Goal: Task Accomplishment & Management: Manage account settings

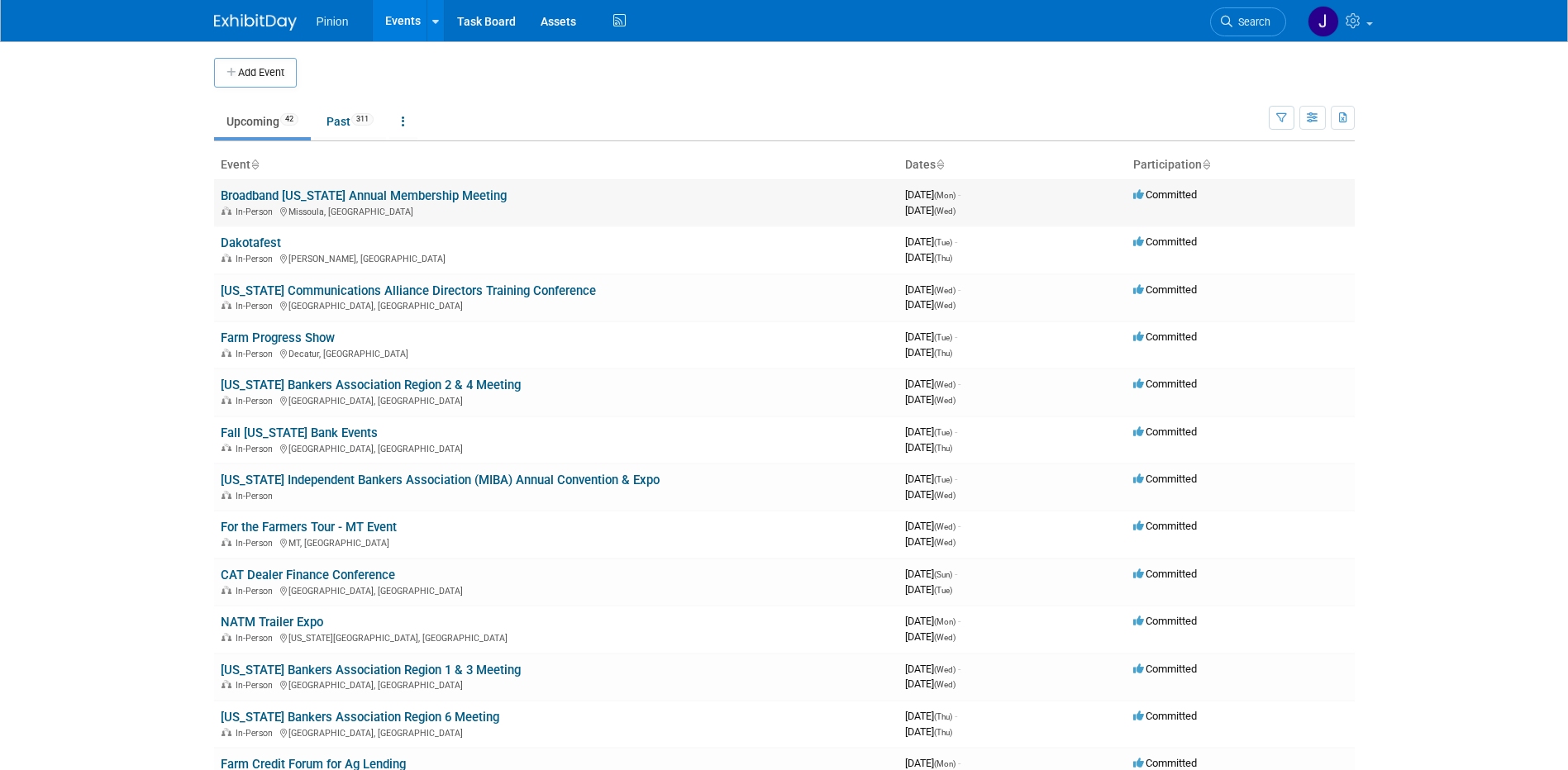
drag, startPoint x: 0, startPoint y: 0, endPoint x: 275, endPoint y: 192, distance: 335.4
click at [275, 192] on link "Broadband [US_STATE] Annual Membership Meeting" at bounding box center [363, 196] width 286 height 15
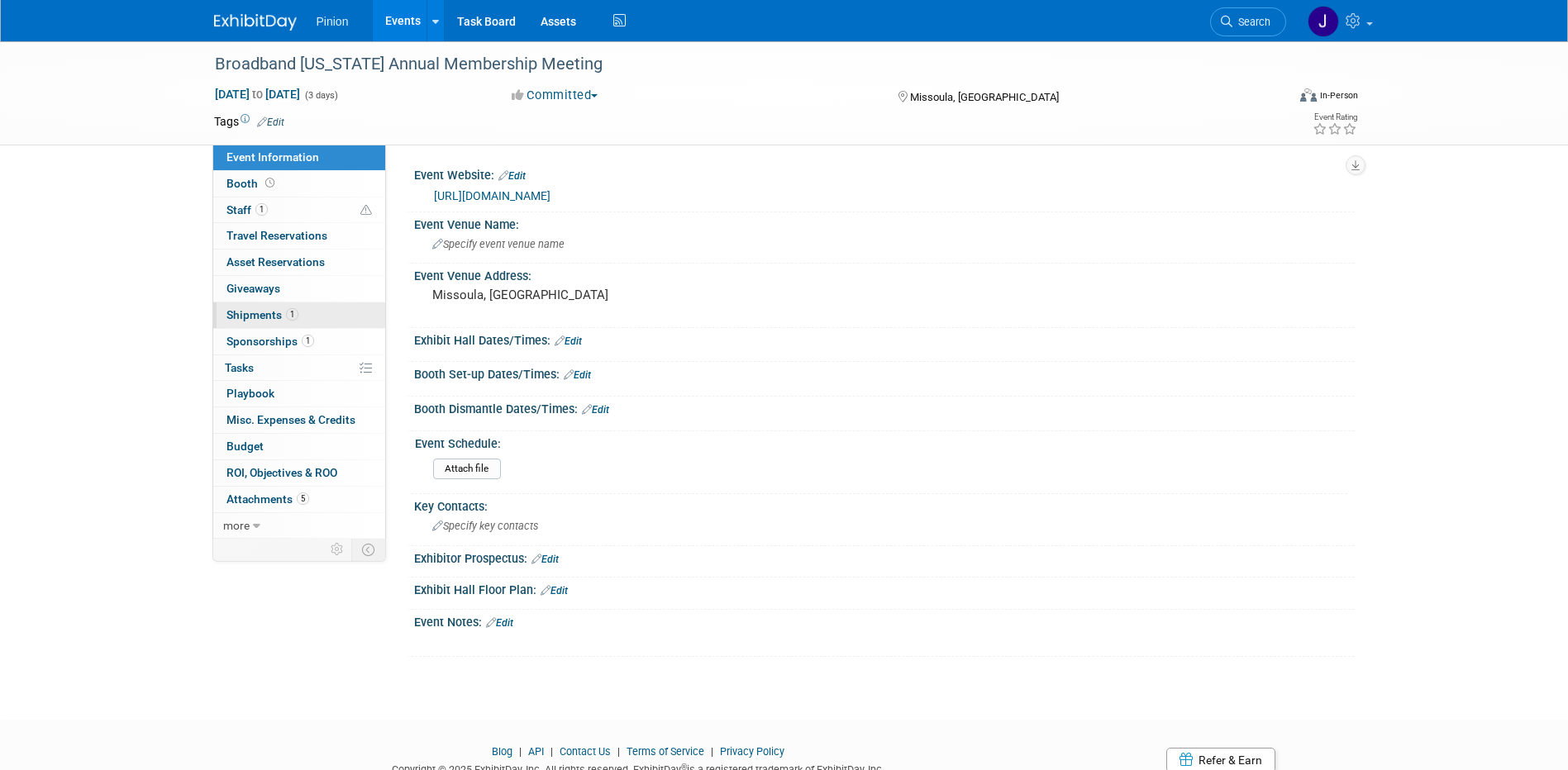
click at [282, 311] on span "Shipments 1" at bounding box center [262, 315] width 72 height 13
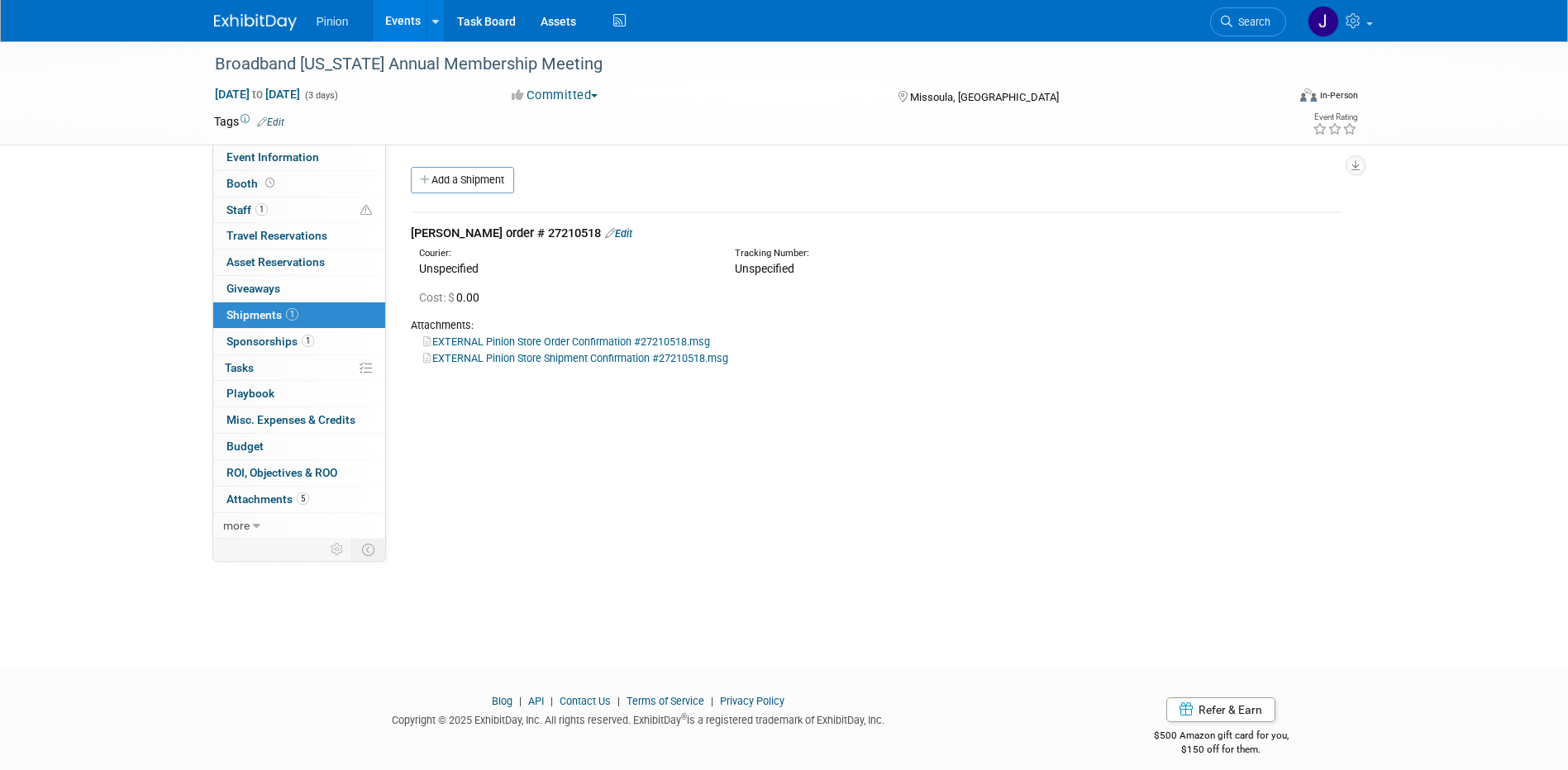
drag, startPoint x: 236, startPoint y: 30, endPoint x: 250, endPoint y: 19, distance: 17.8
click at [236, 30] on img at bounding box center [255, 23] width 83 height 17
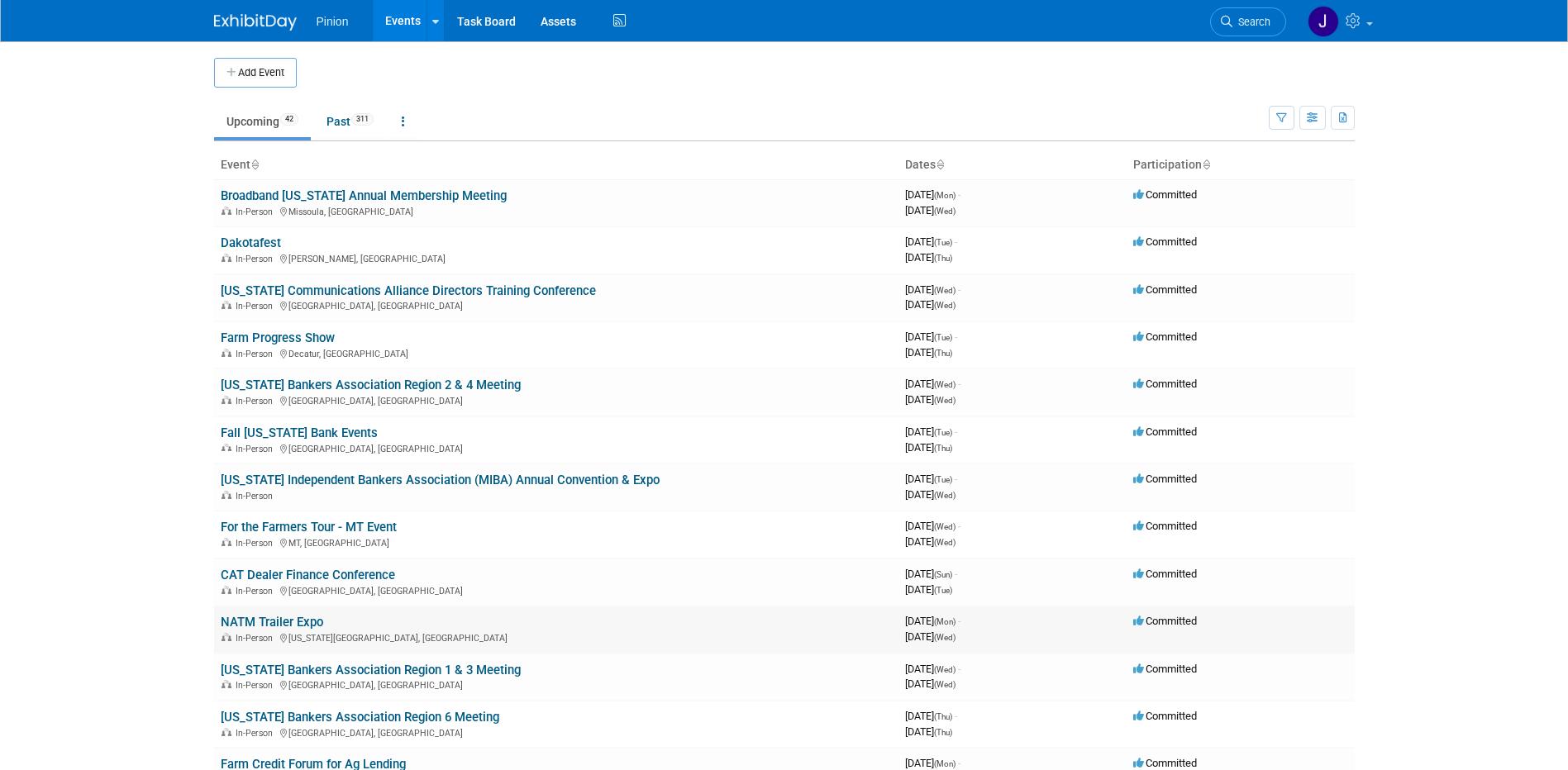
click at [291, 622] on link "NATM Trailer Expo" at bounding box center [271, 622] width 103 height 15
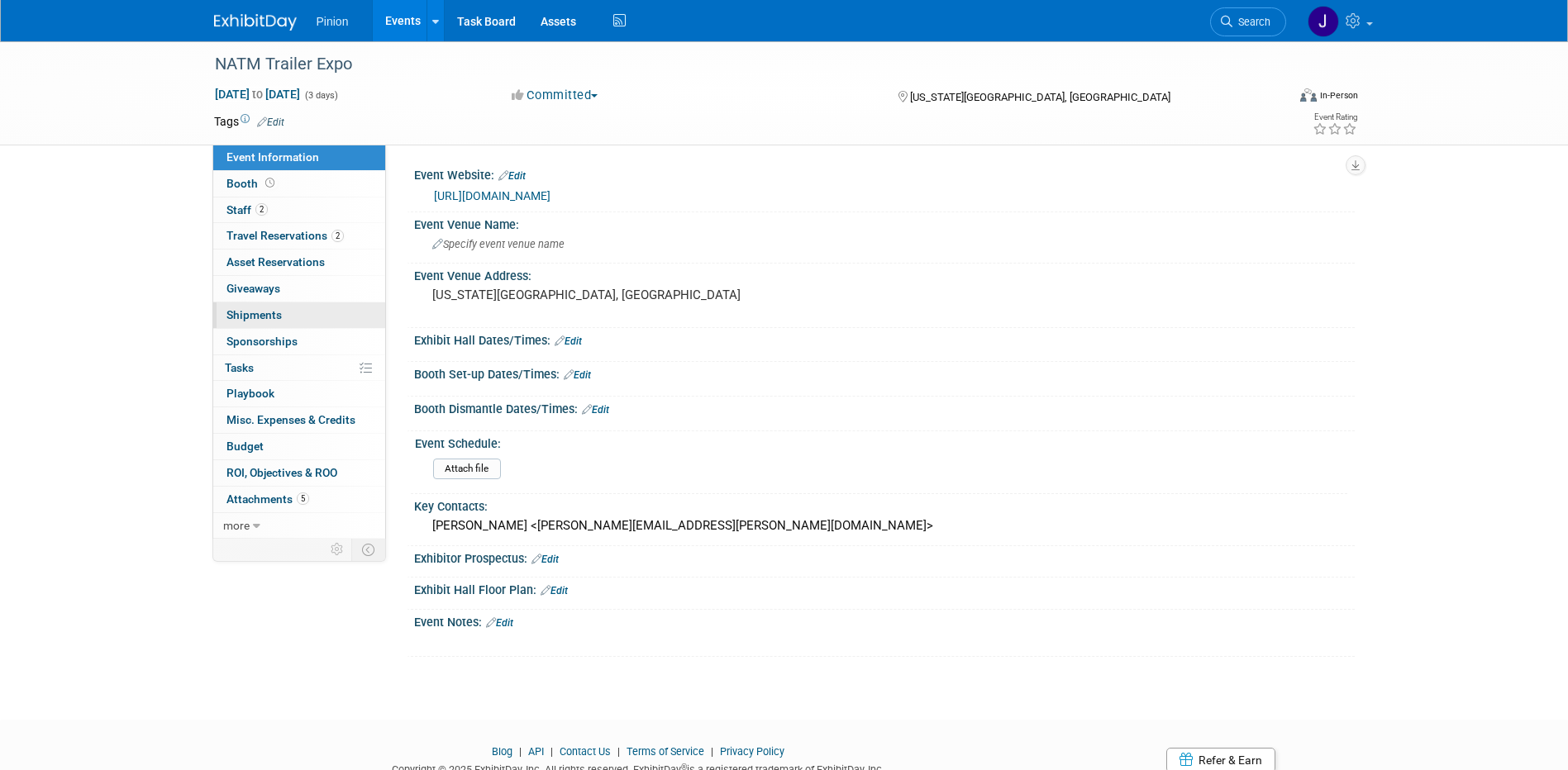
click at [267, 308] on span "Shipments 0" at bounding box center [254, 315] width 55 height 13
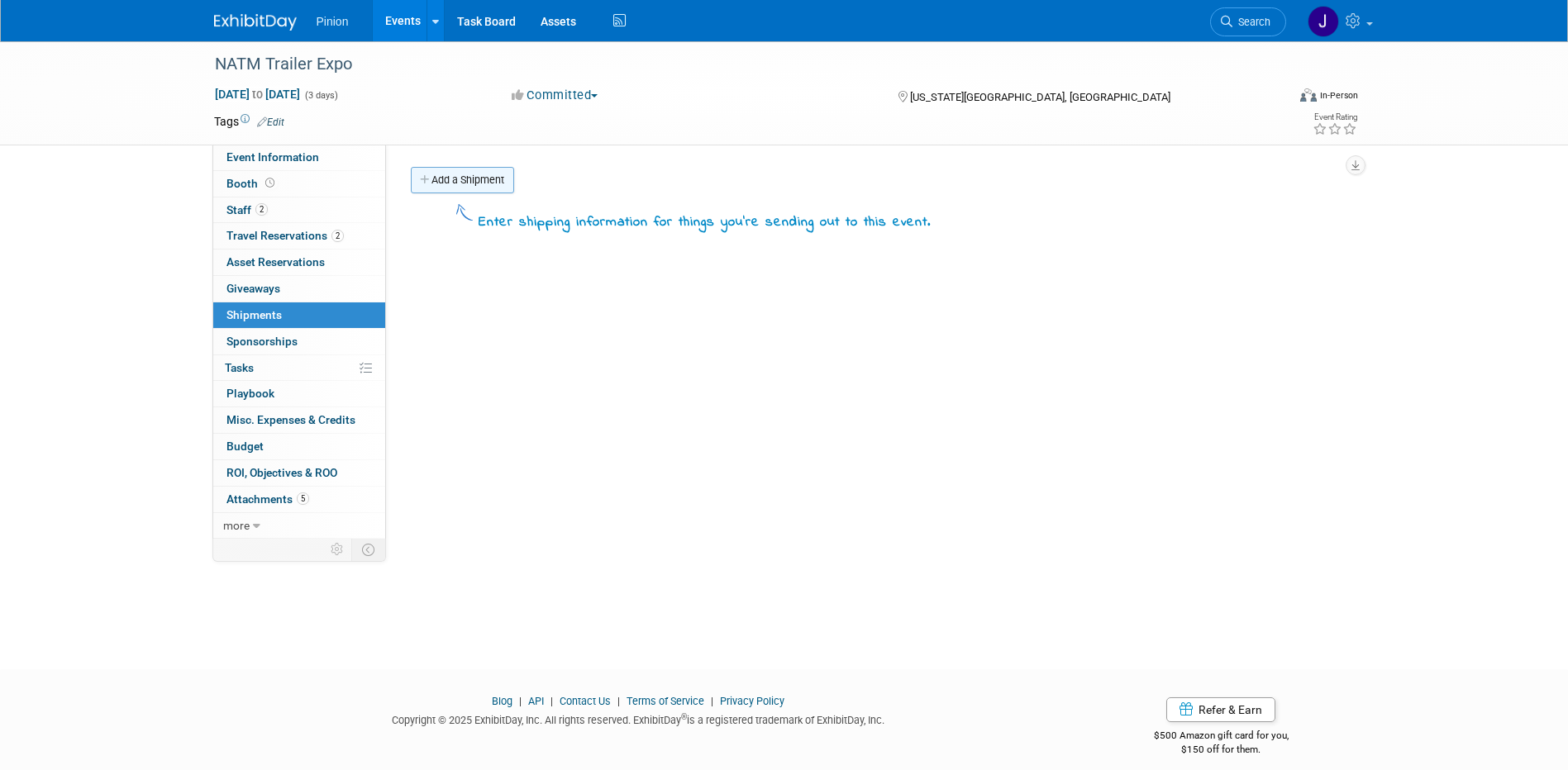
click at [449, 183] on link "Add a Shipment" at bounding box center [463, 180] width 104 height 27
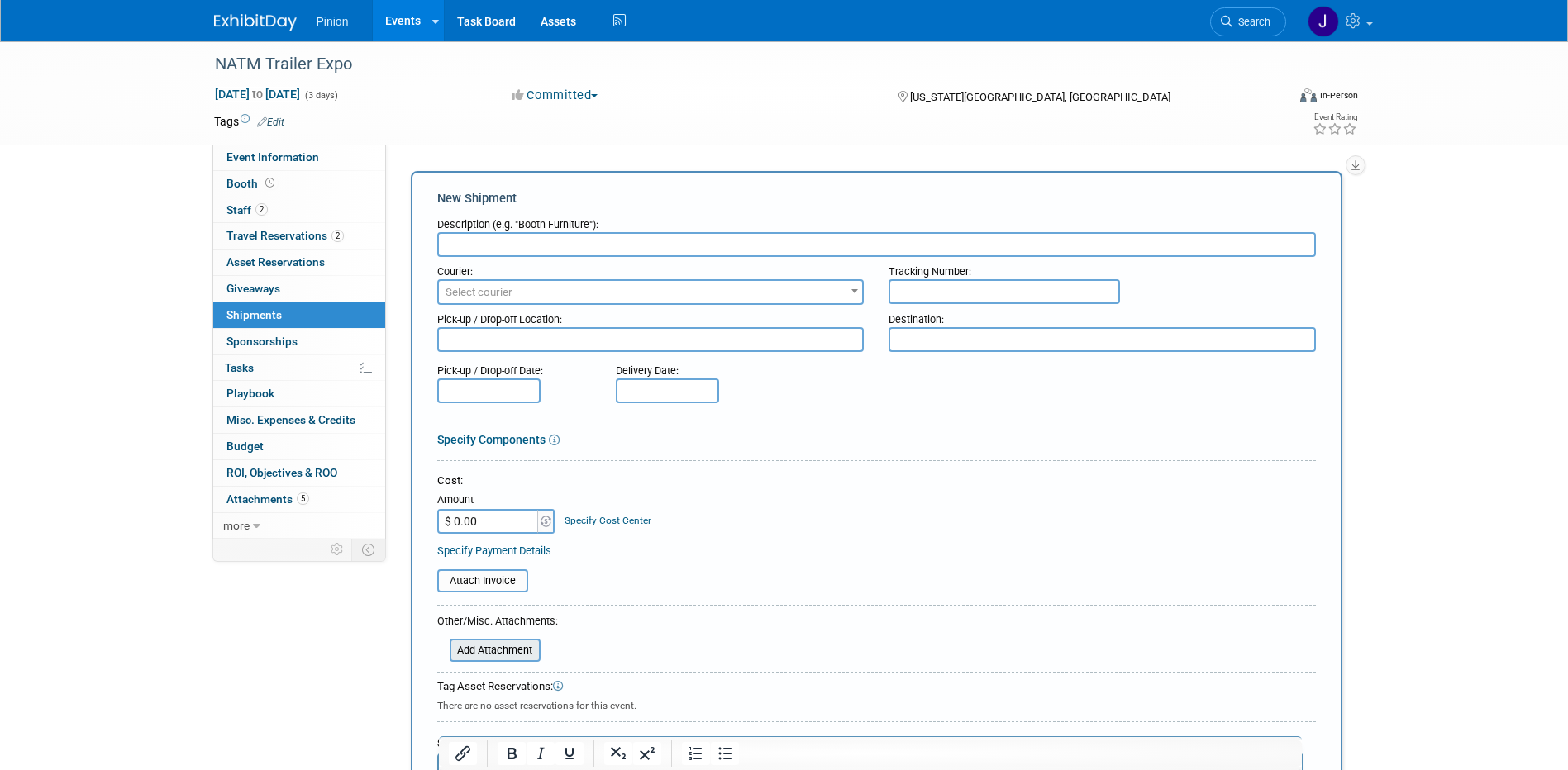
click at [499, 653] on input "file" at bounding box center [440, 651] width 196 height 20
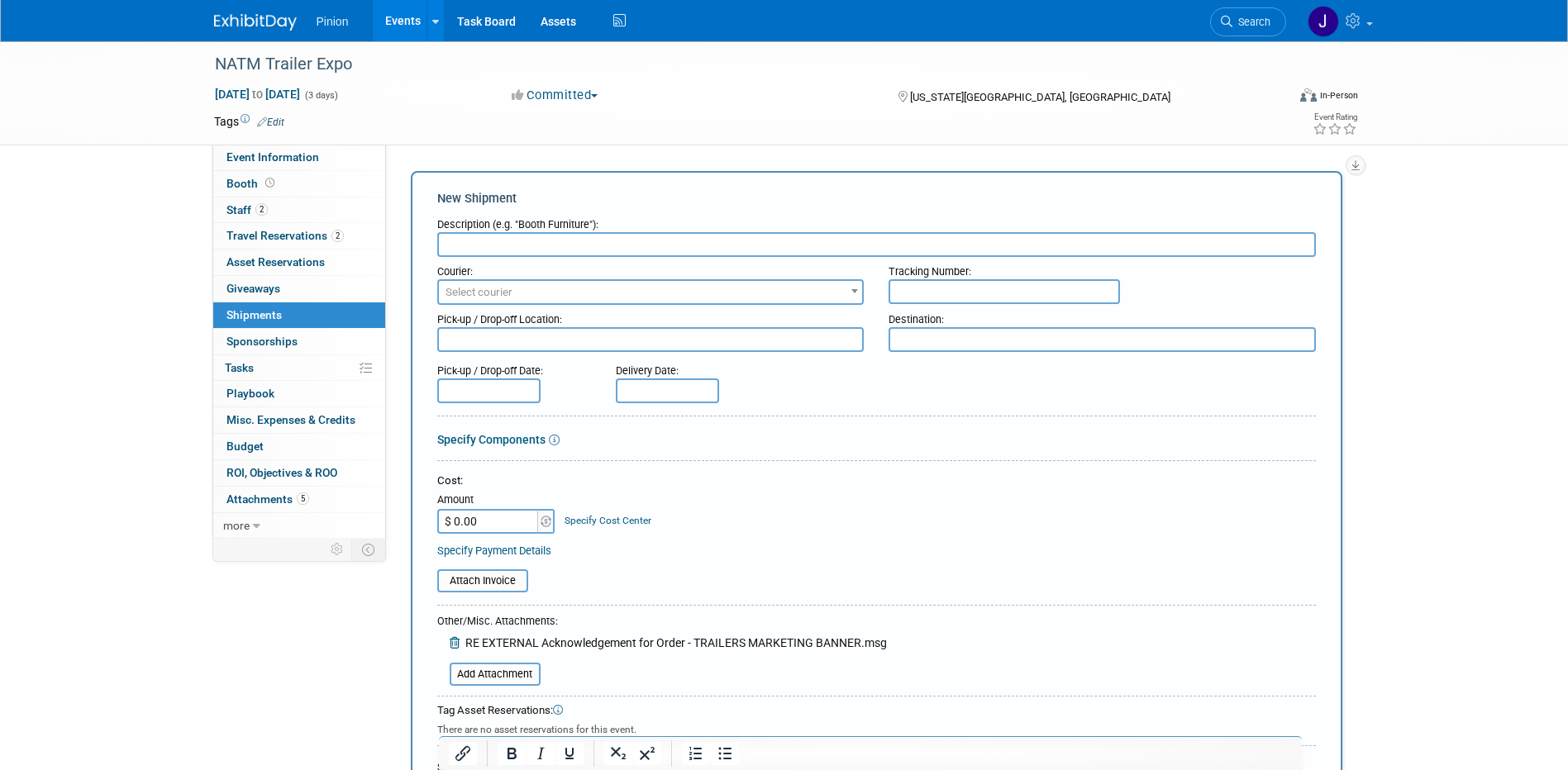
click at [622, 247] on input "text" at bounding box center [876, 245] width 879 height 25
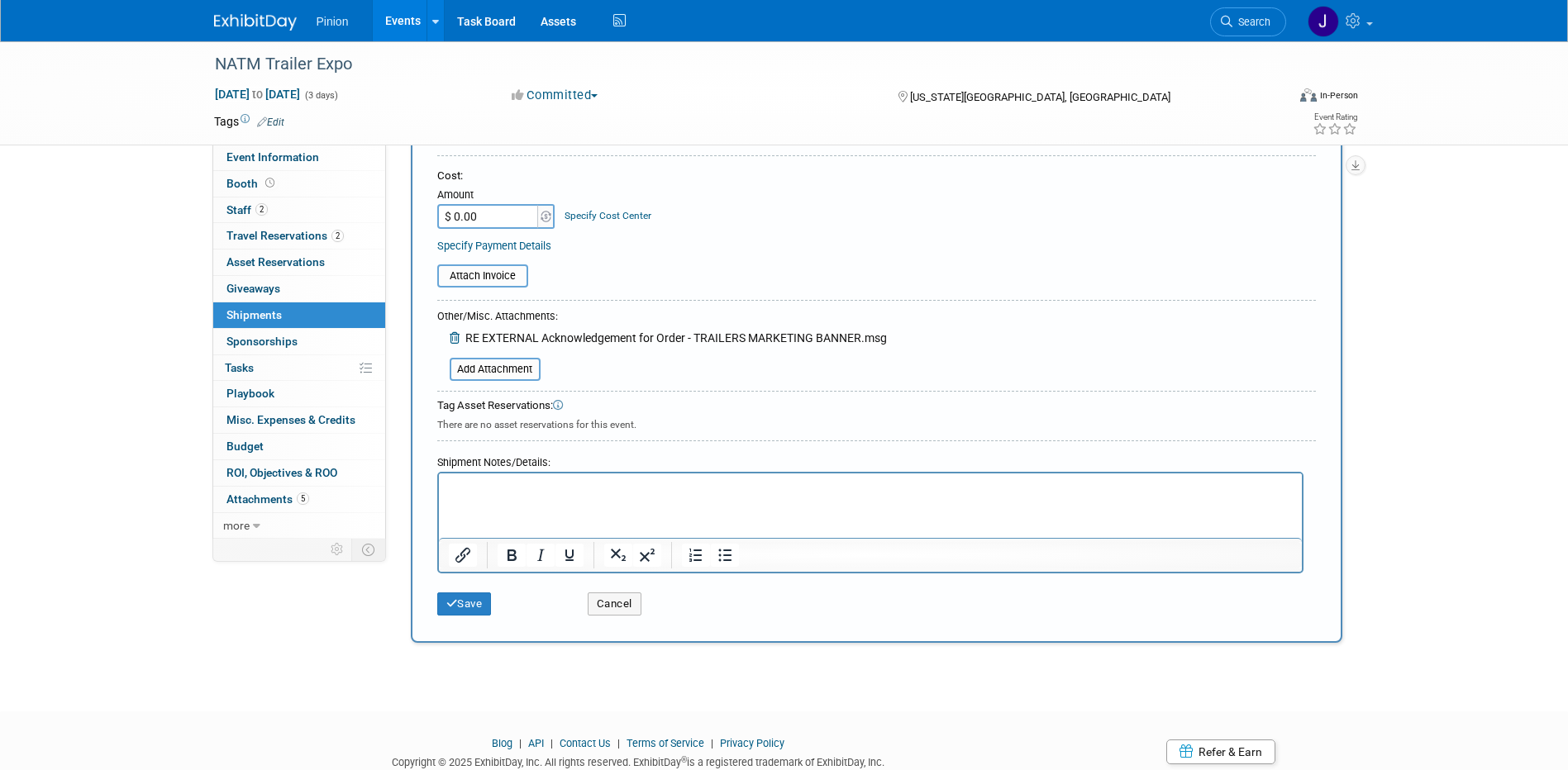
scroll to position [362, 0]
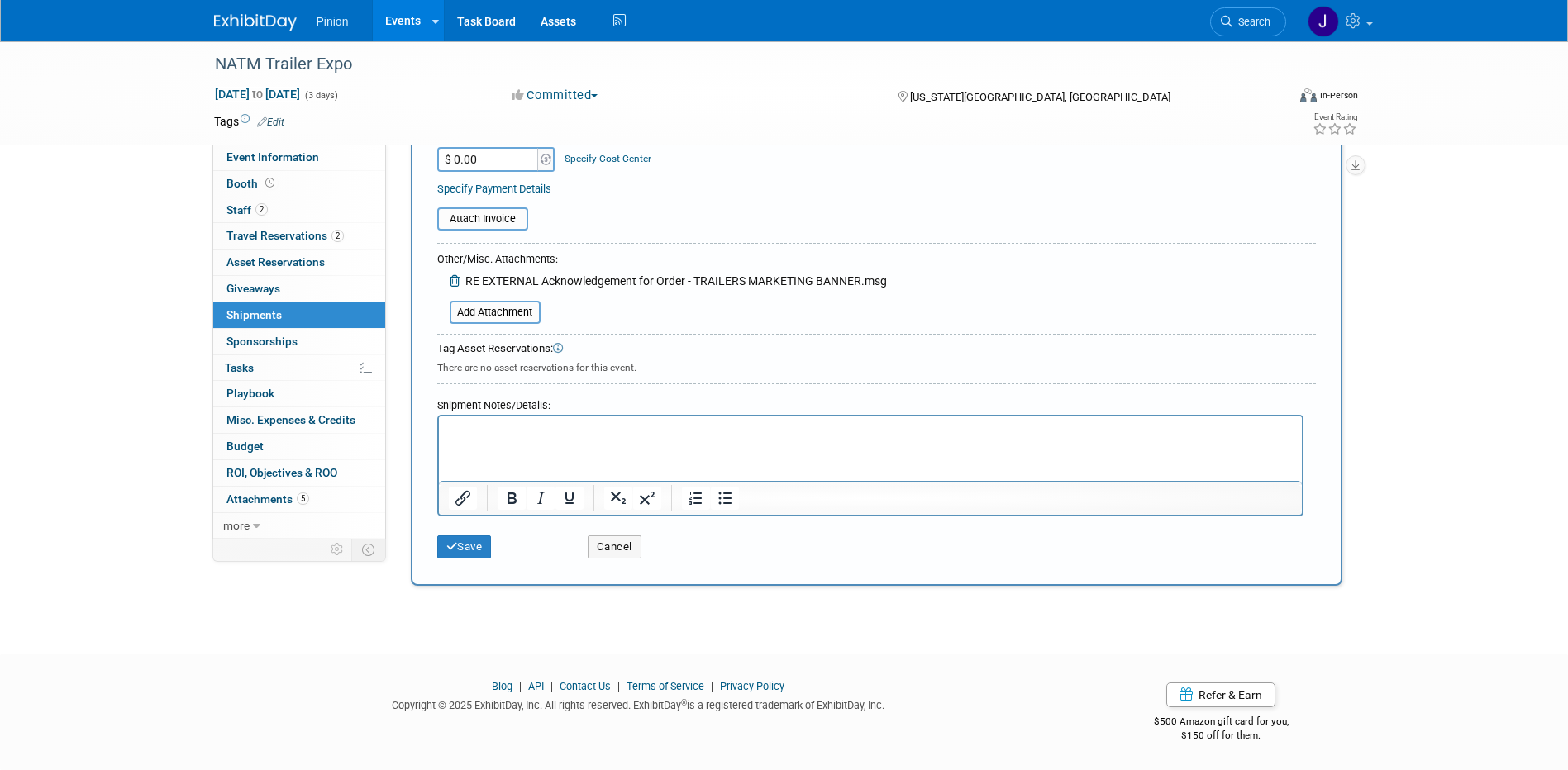
type input "Banner"
click at [499, 552] on div "Save" at bounding box center [500, 541] width 150 height 34
click at [486, 540] on button "Save" at bounding box center [464, 547] width 54 height 23
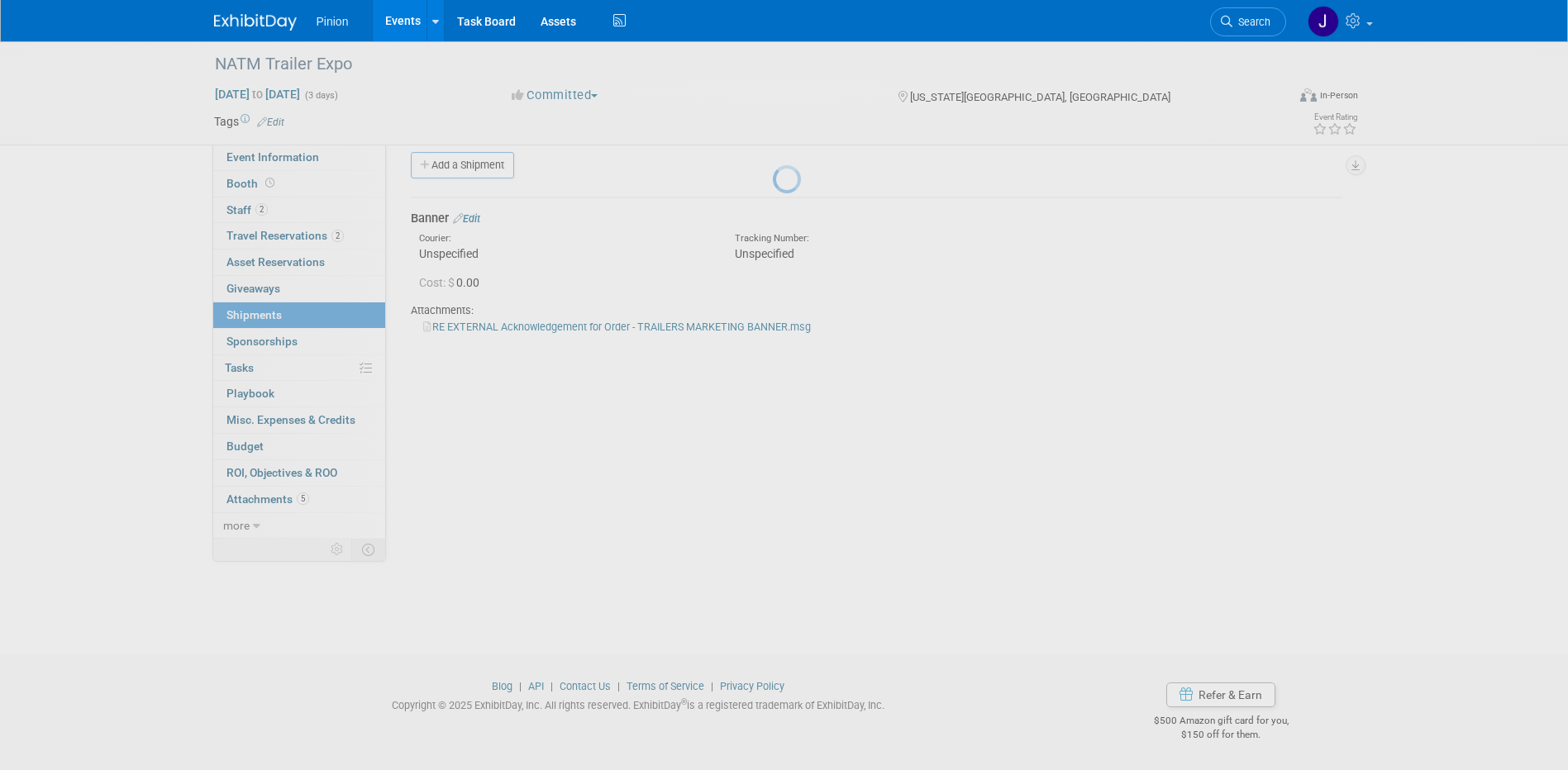
scroll to position [15, 0]
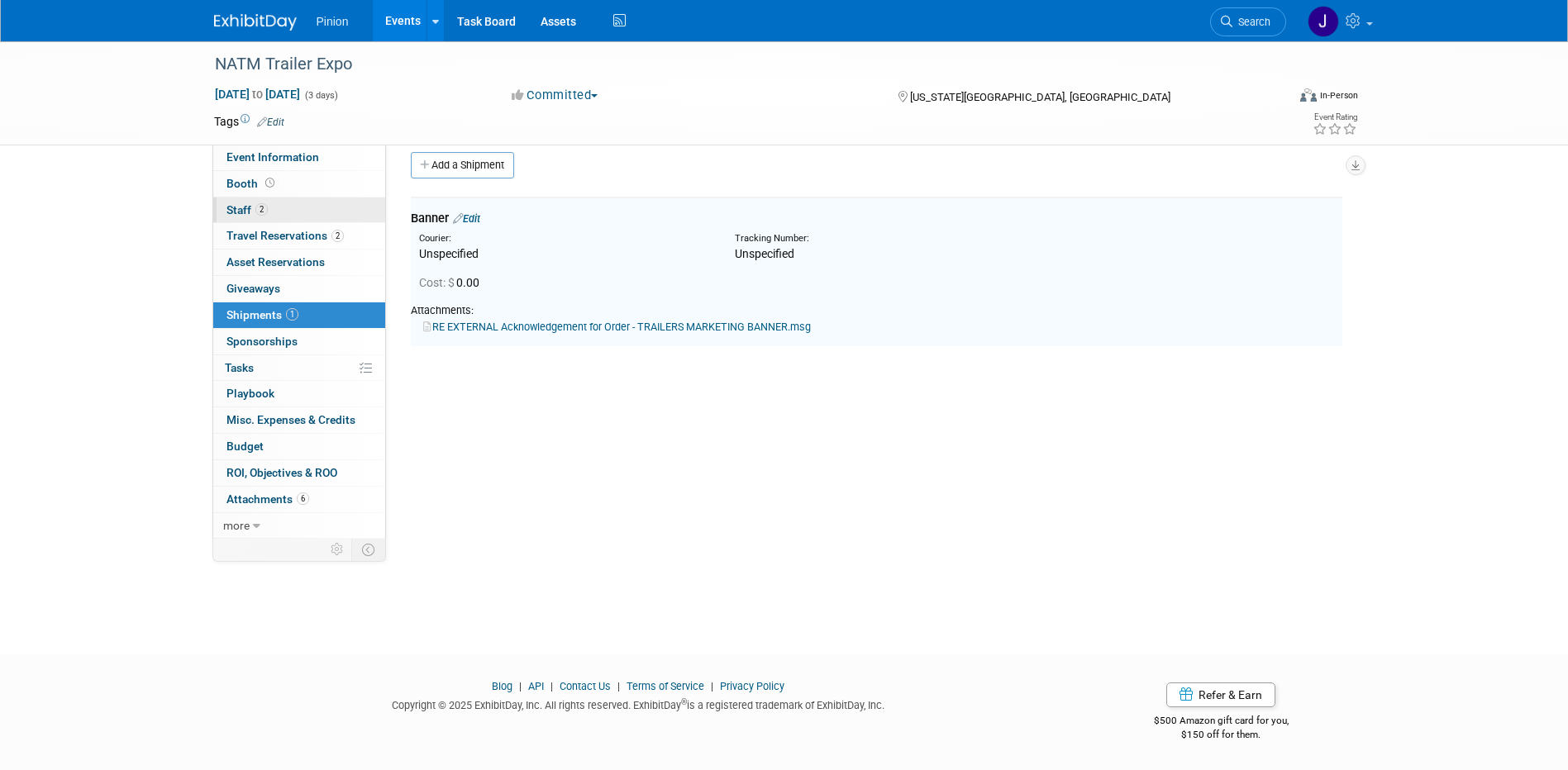
click at [277, 204] on link "2 Staff 2" at bounding box center [299, 210] width 172 height 26
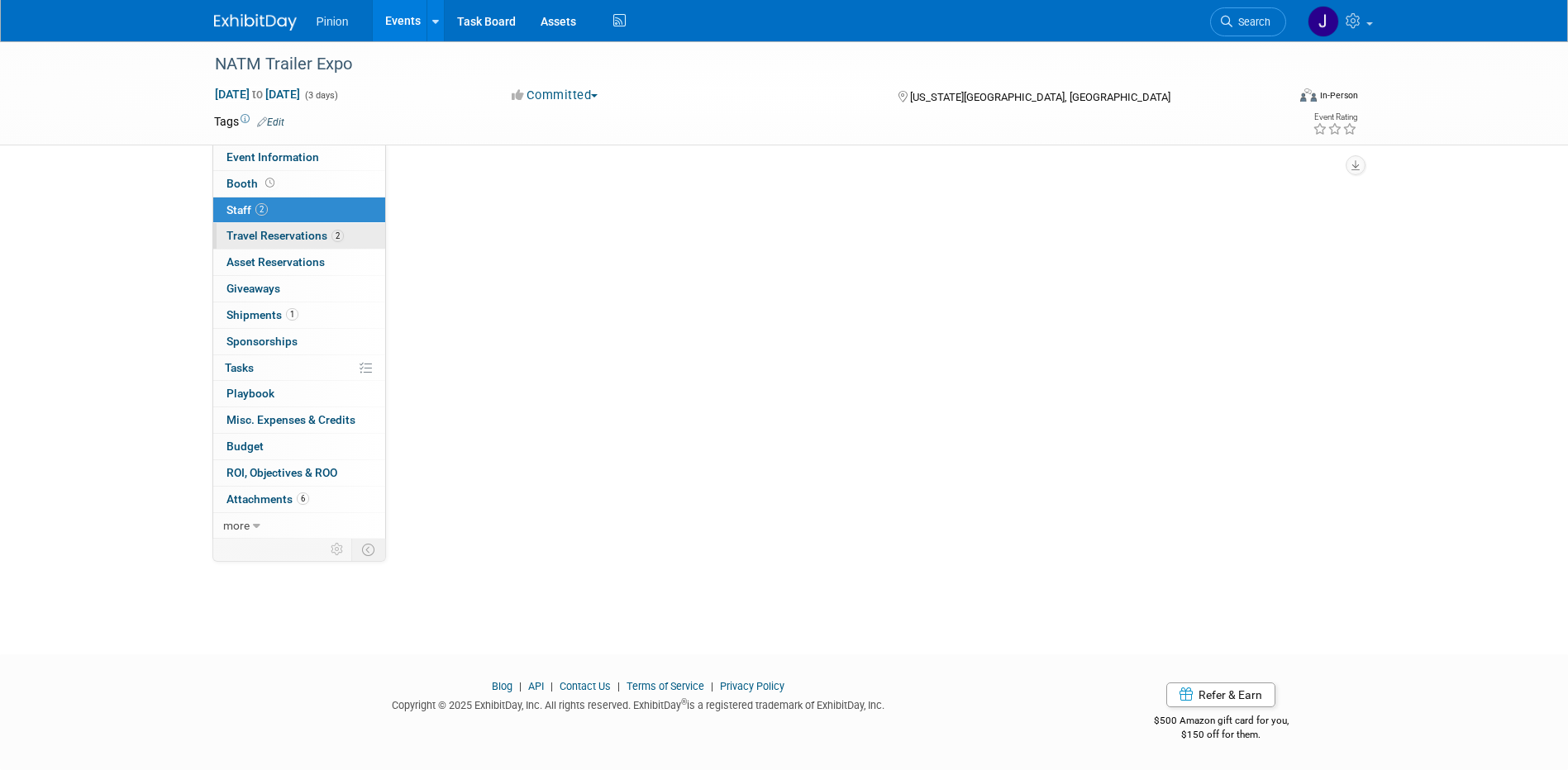
scroll to position [0, 0]
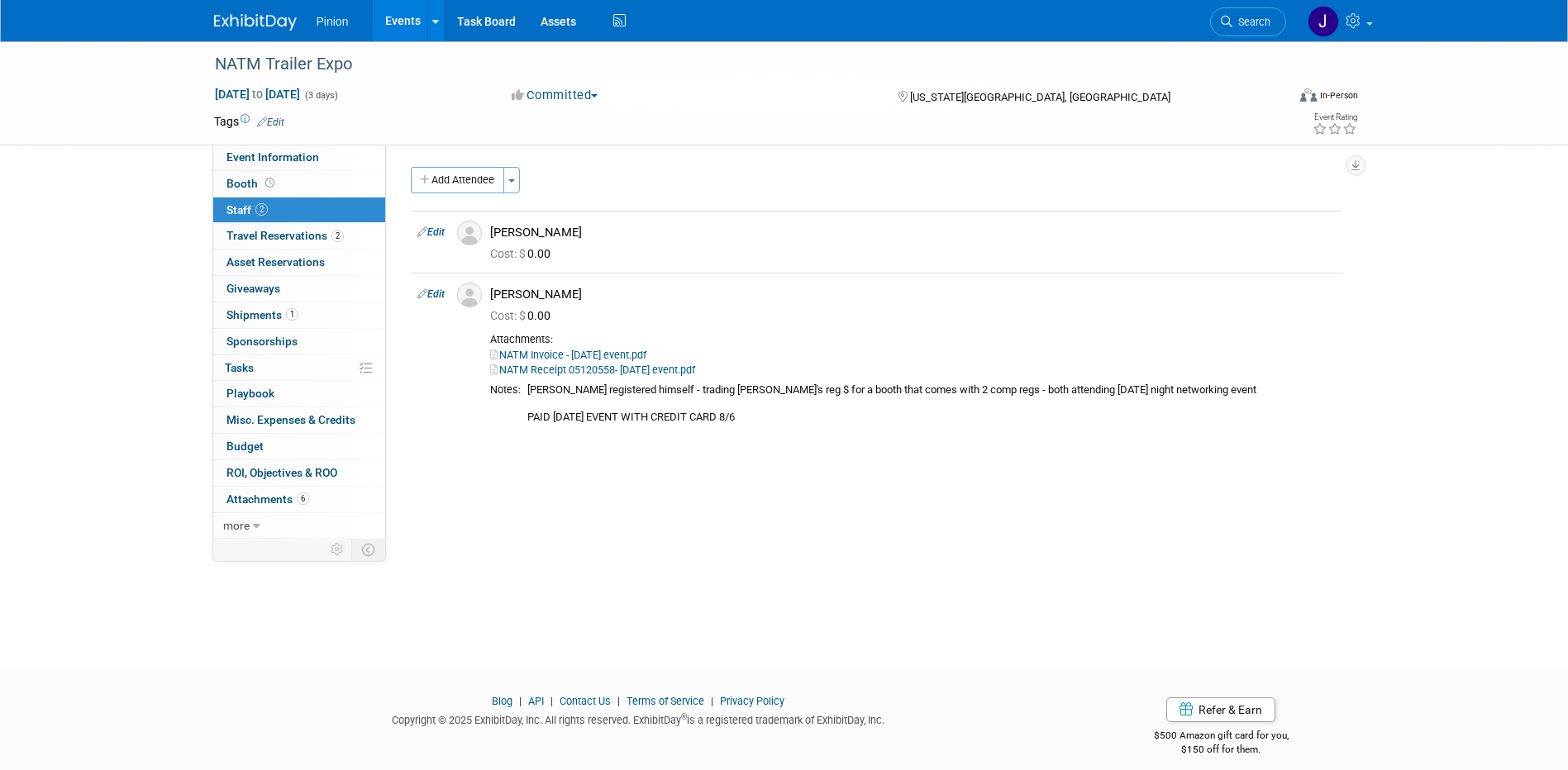
click at [236, 23] on img at bounding box center [255, 23] width 83 height 17
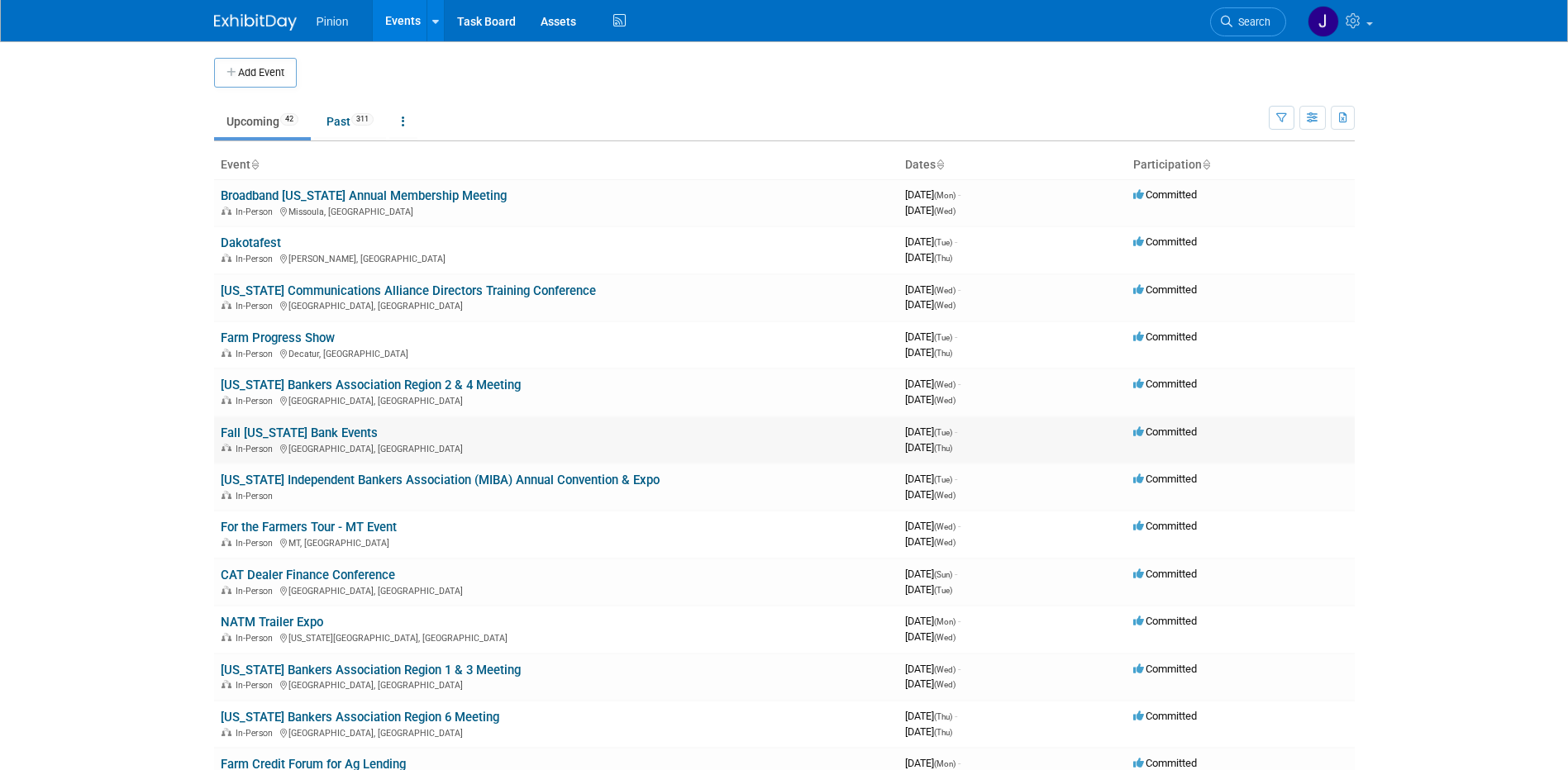
click at [275, 429] on link "Fall [US_STATE] Bank Events" at bounding box center [299, 433] width 157 height 15
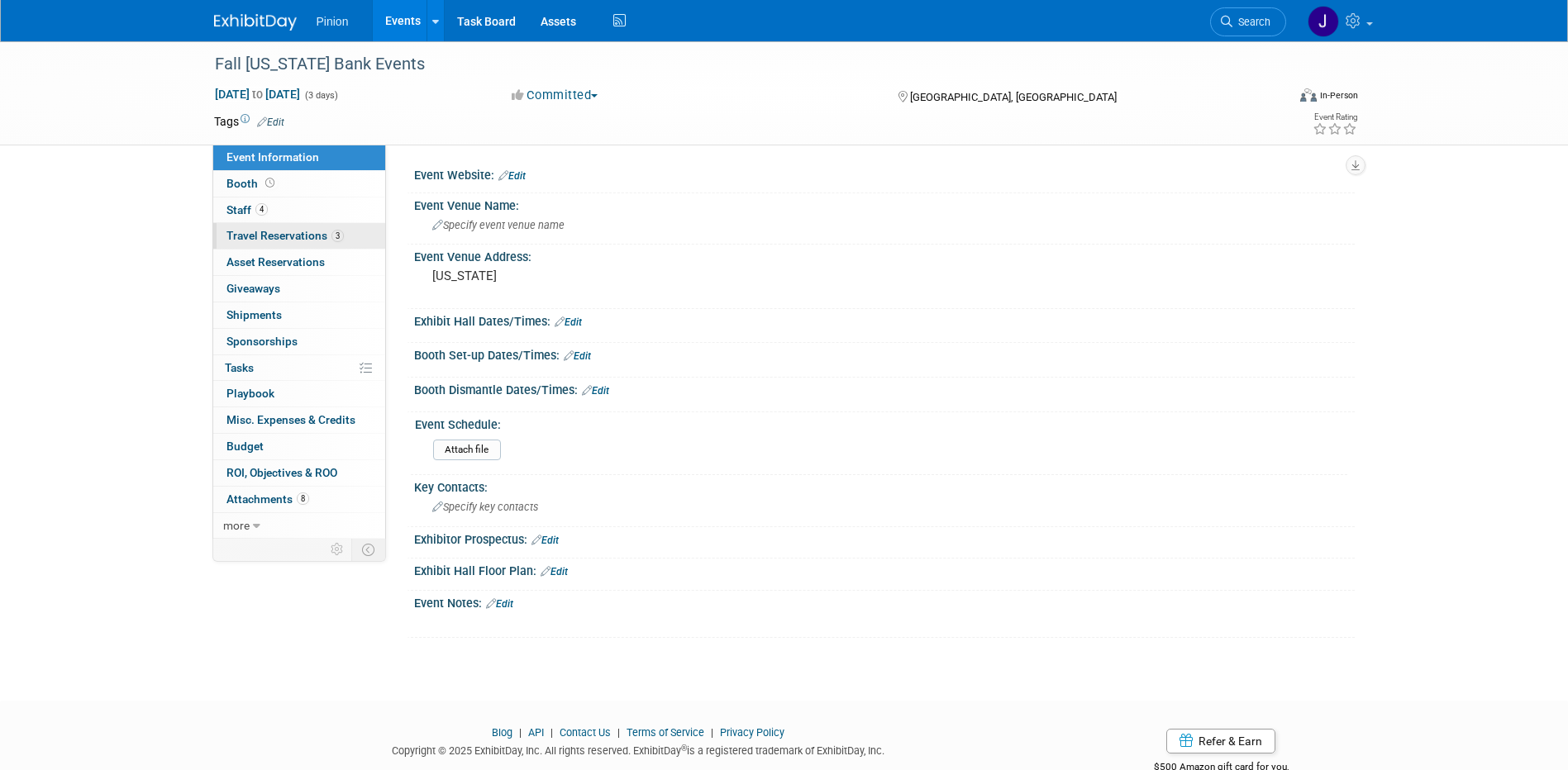
click at [278, 232] on span "Travel Reservations 3" at bounding box center [285, 236] width 118 height 13
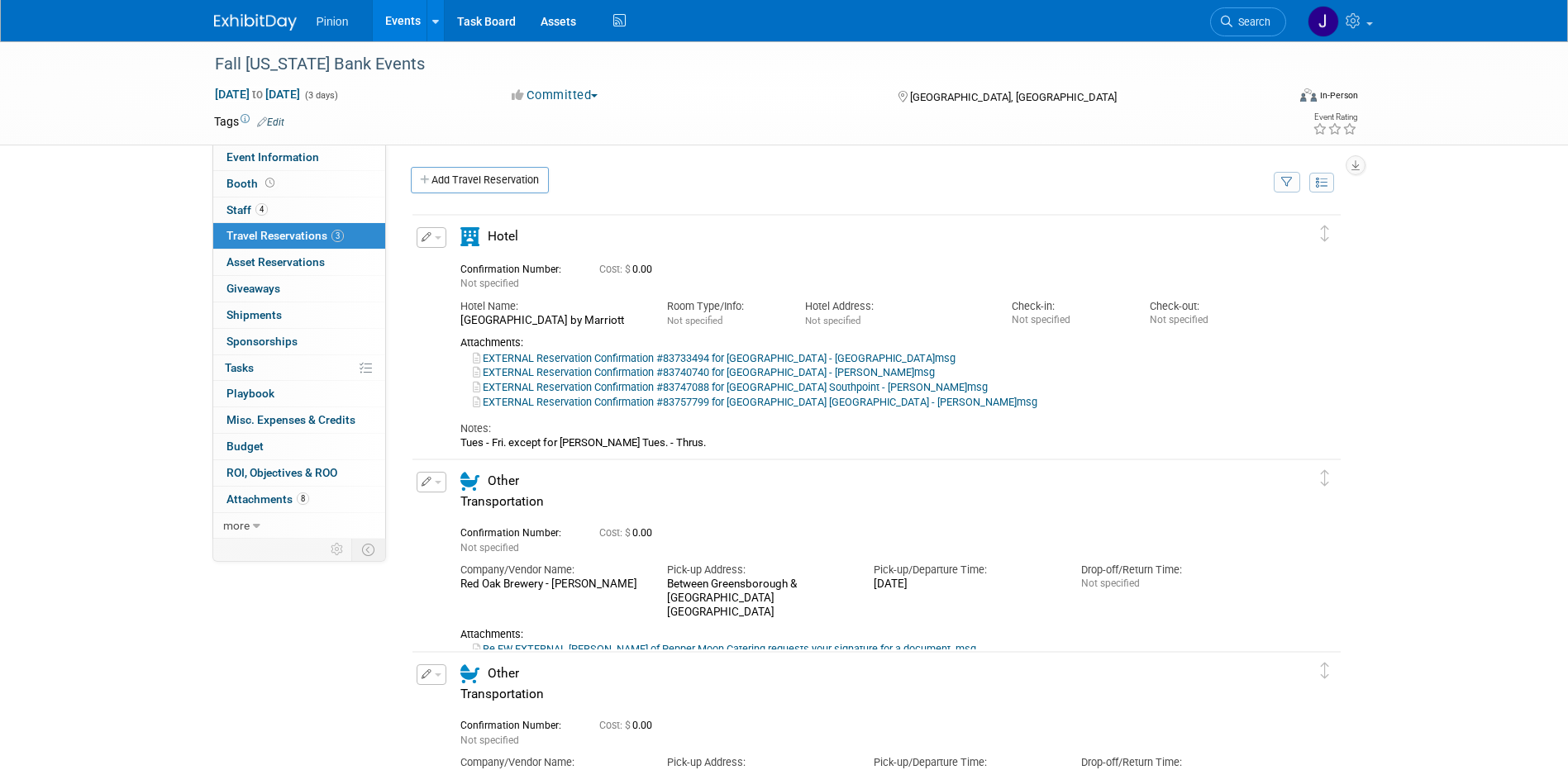
click at [591, 403] on link "EXTERNAL Reservation Confirmation #83757799 for Fairfield Inn Suites Durham Sou…" at bounding box center [755, 402] width 565 height 13
click at [237, 212] on span "Staff 4" at bounding box center [246, 210] width 41 height 13
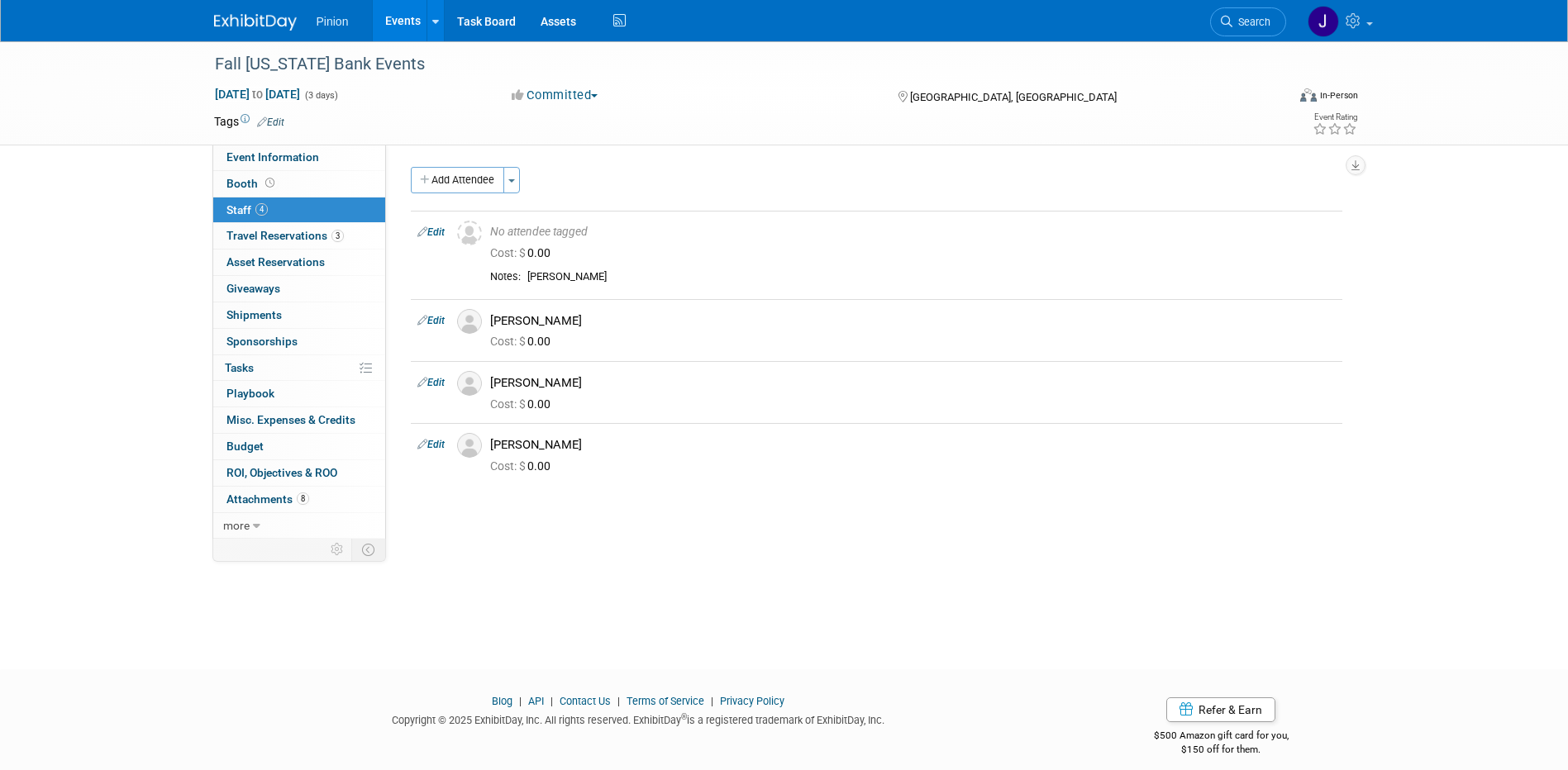
click at [257, 21] on img at bounding box center [255, 23] width 83 height 17
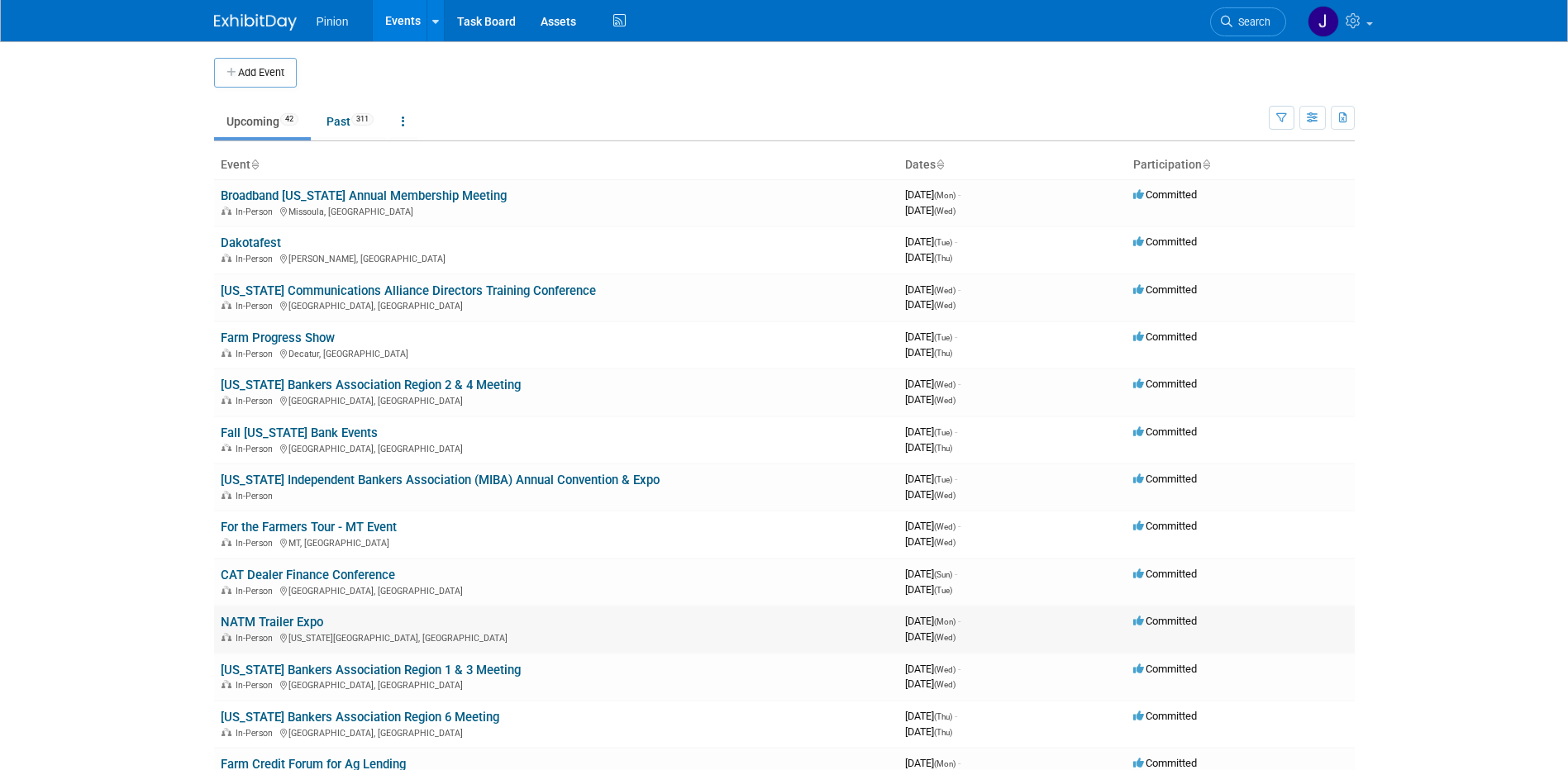
click at [289, 615] on link "NATM Trailer Expo" at bounding box center [271, 622] width 103 height 15
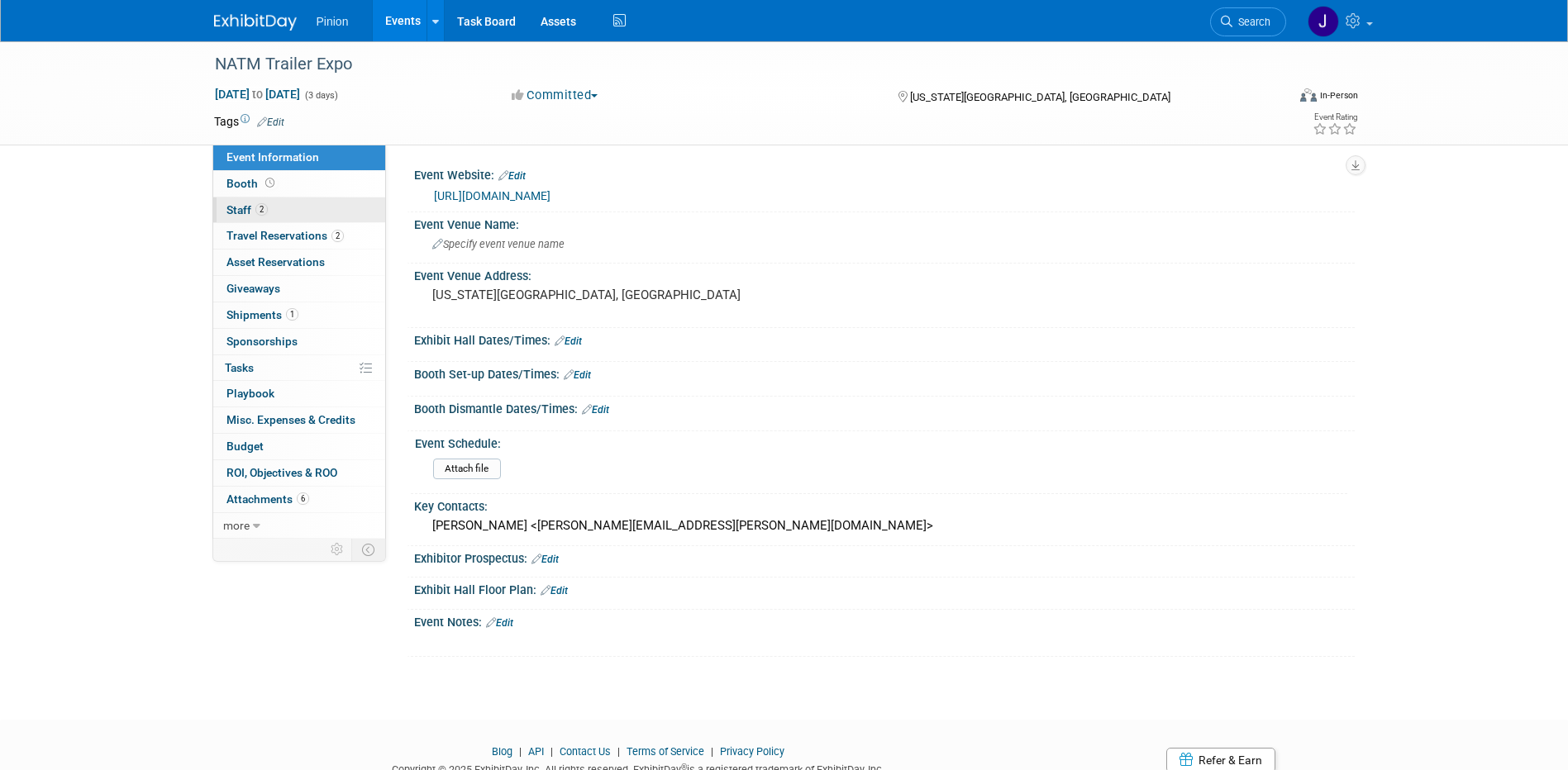
click at [292, 209] on link "2 Staff 2" at bounding box center [299, 210] width 172 height 26
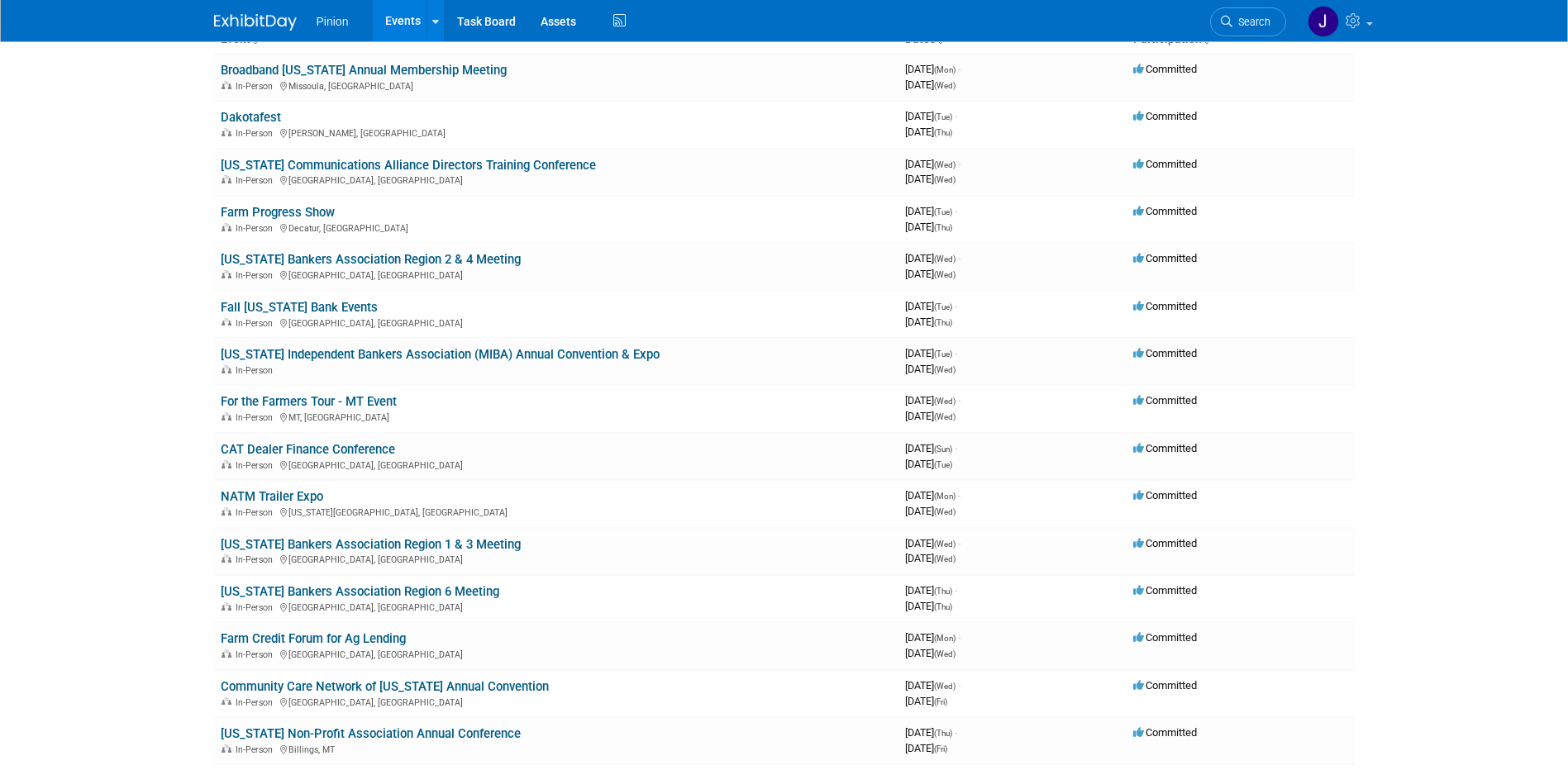
scroll to position [147, 0]
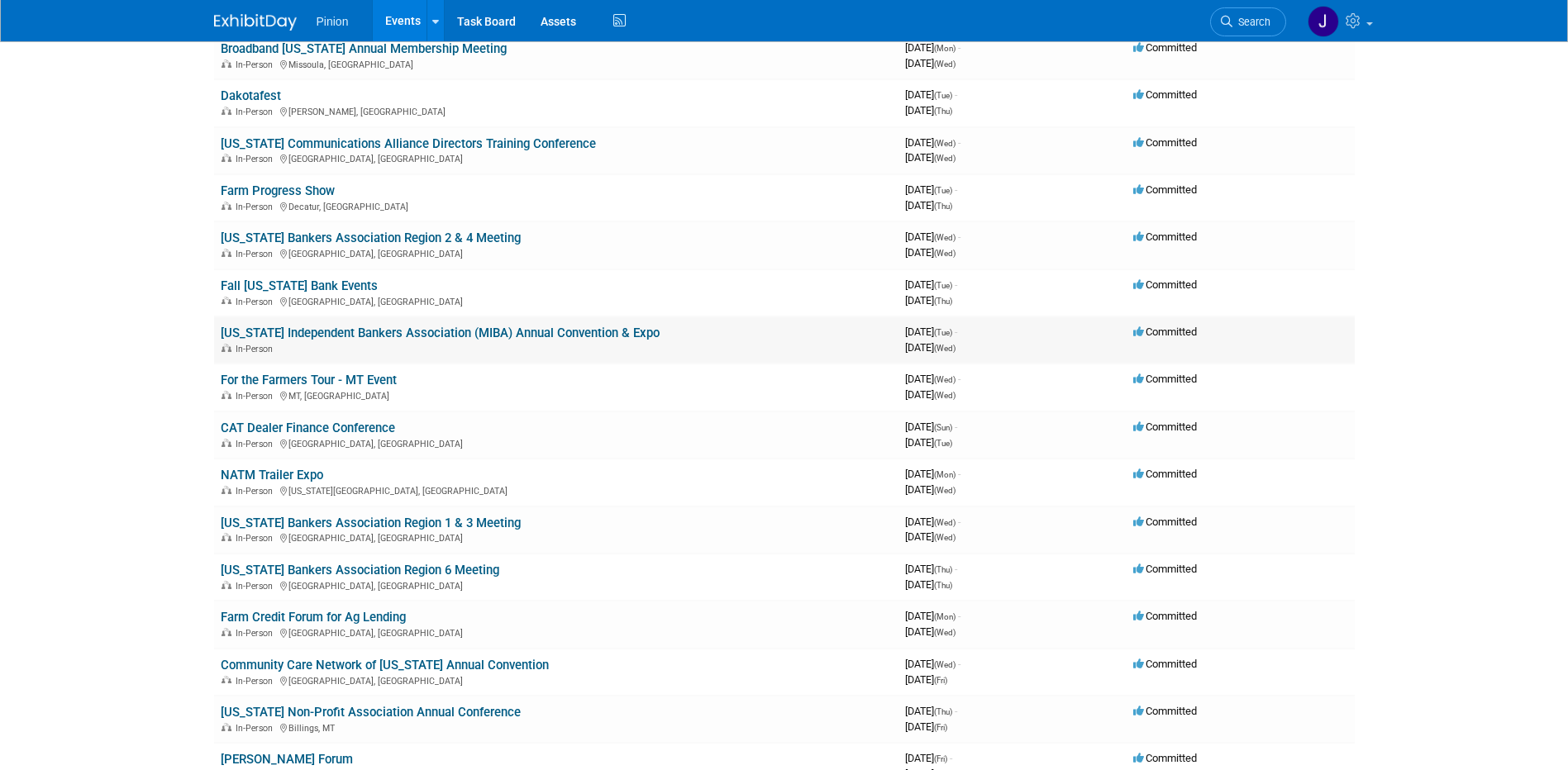
click at [429, 332] on link "[US_STATE] Independent Bankers Association (MIBA) Annual Convention & Expo" at bounding box center [439, 333] width 439 height 15
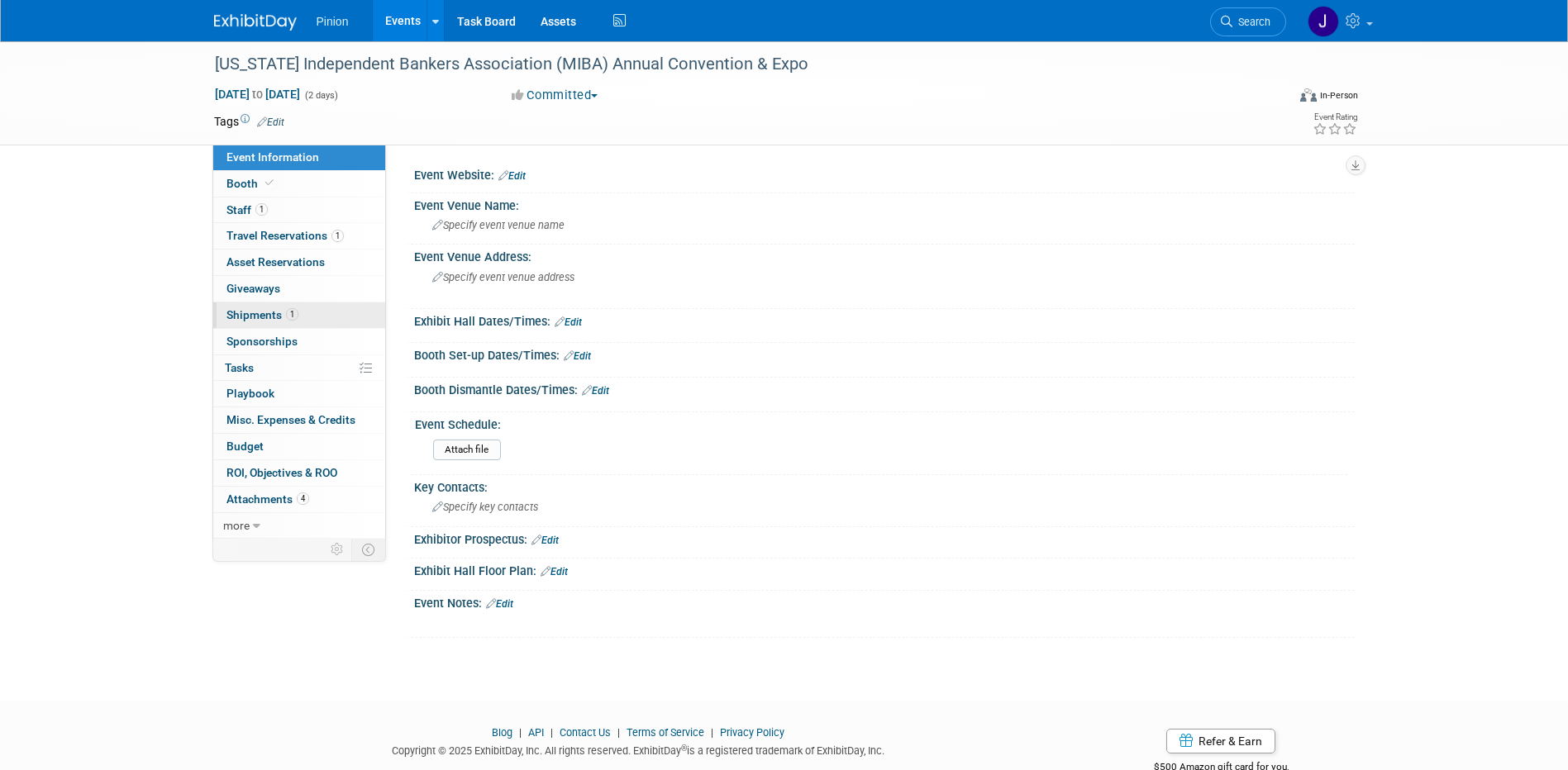
click at [278, 313] on span "Shipments 1" at bounding box center [262, 315] width 72 height 13
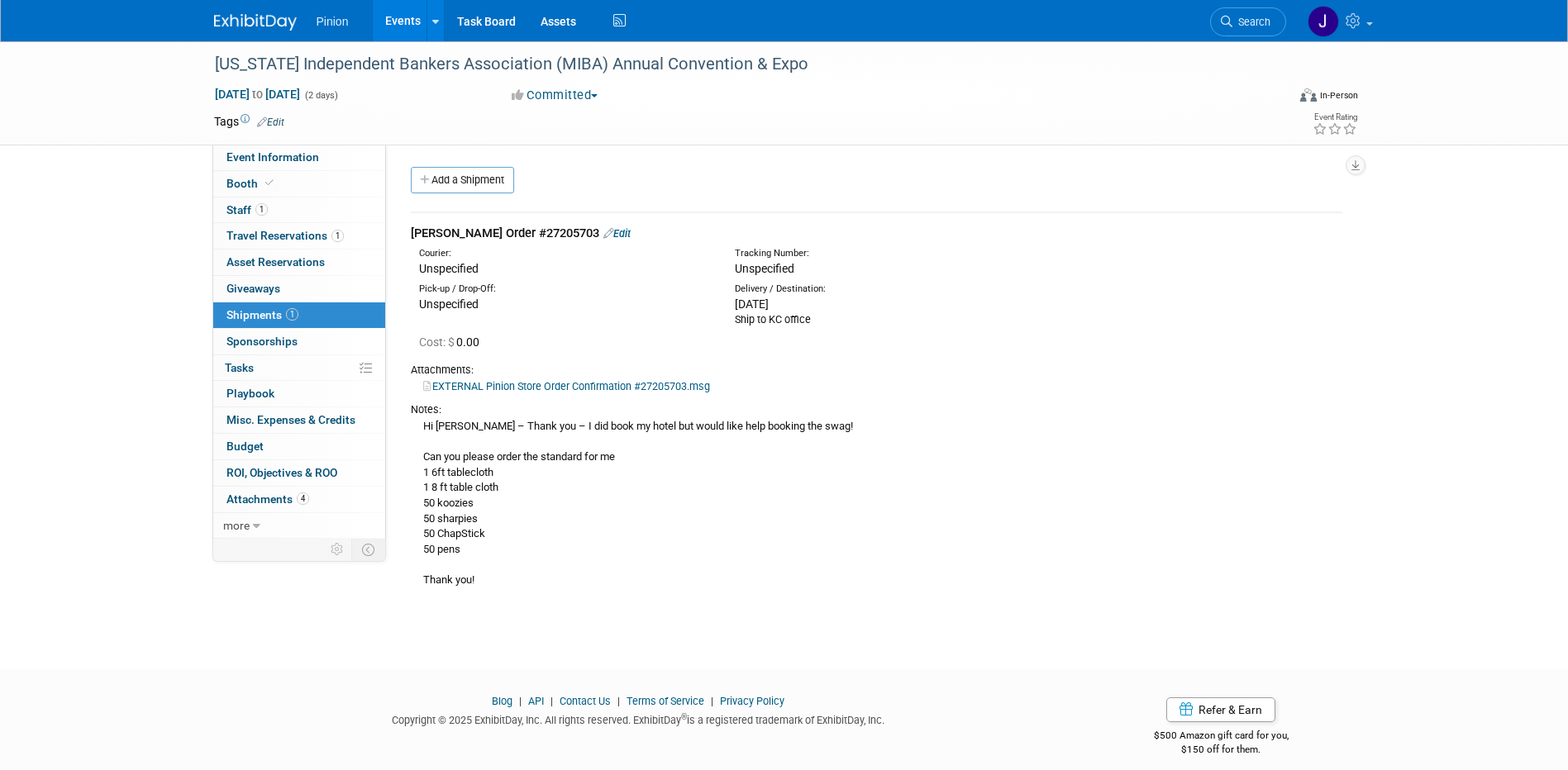
scroll to position [15, 0]
